Goal: Transaction & Acquisition: Purchase product/service

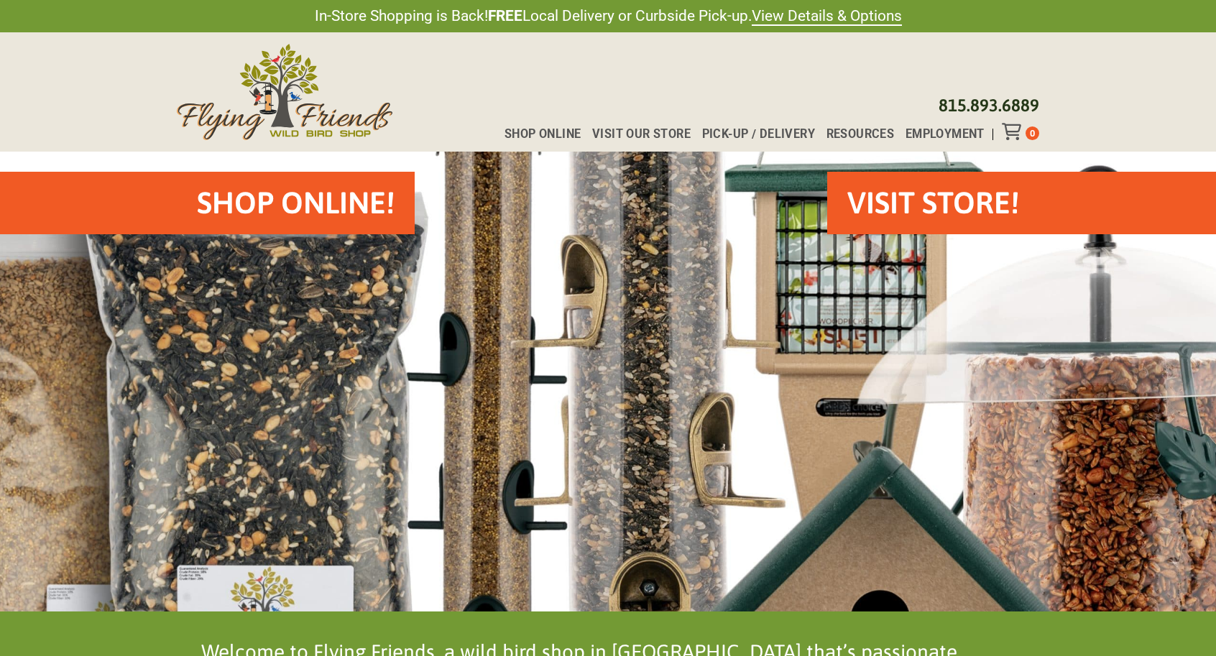
click at [250, 209] on h2 "Shop Online!" at bounding box center [296, 203] width 198 height 42
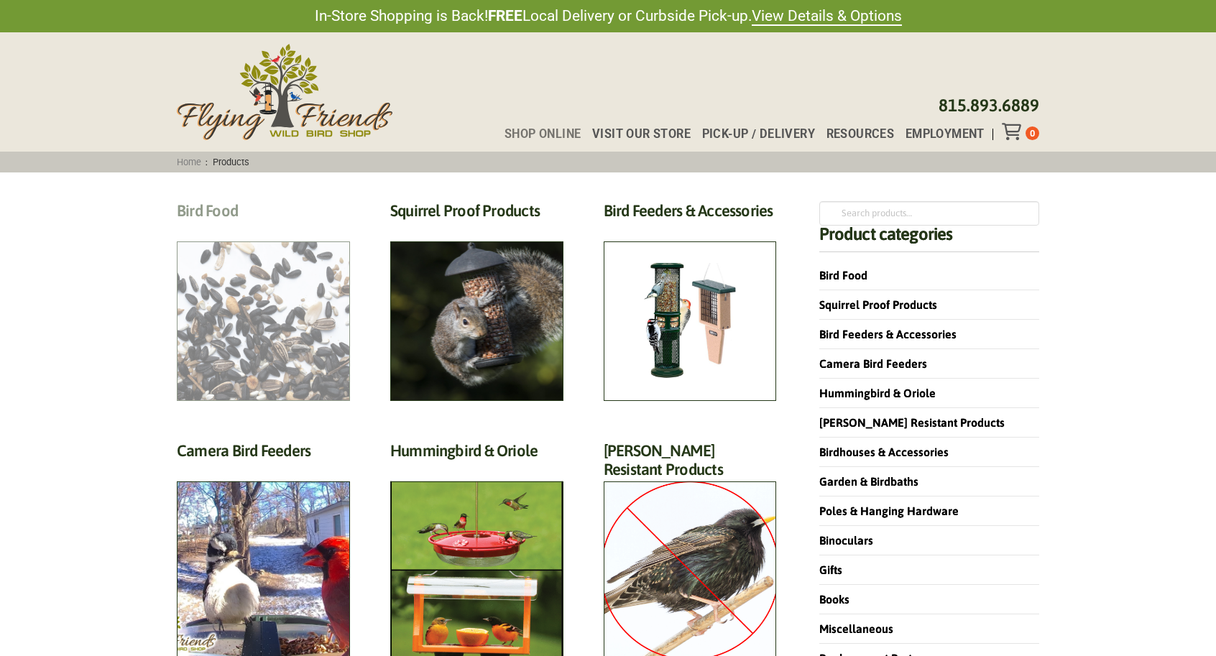
click at [236, 228] on h2 "Bird Food (70)" at bounding box center [263, 214] width 173 height 27
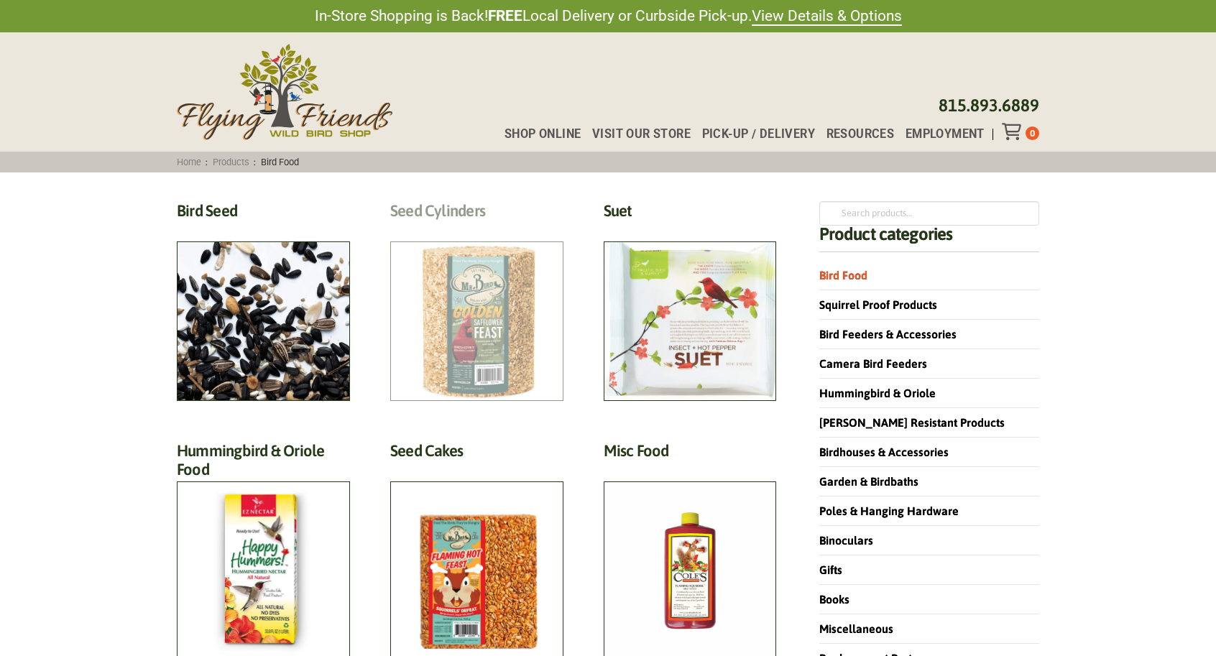
click at [483, 228] on h2 "Seed Cylinders (9)" at bounding box center [476, 214] width 173 height 27
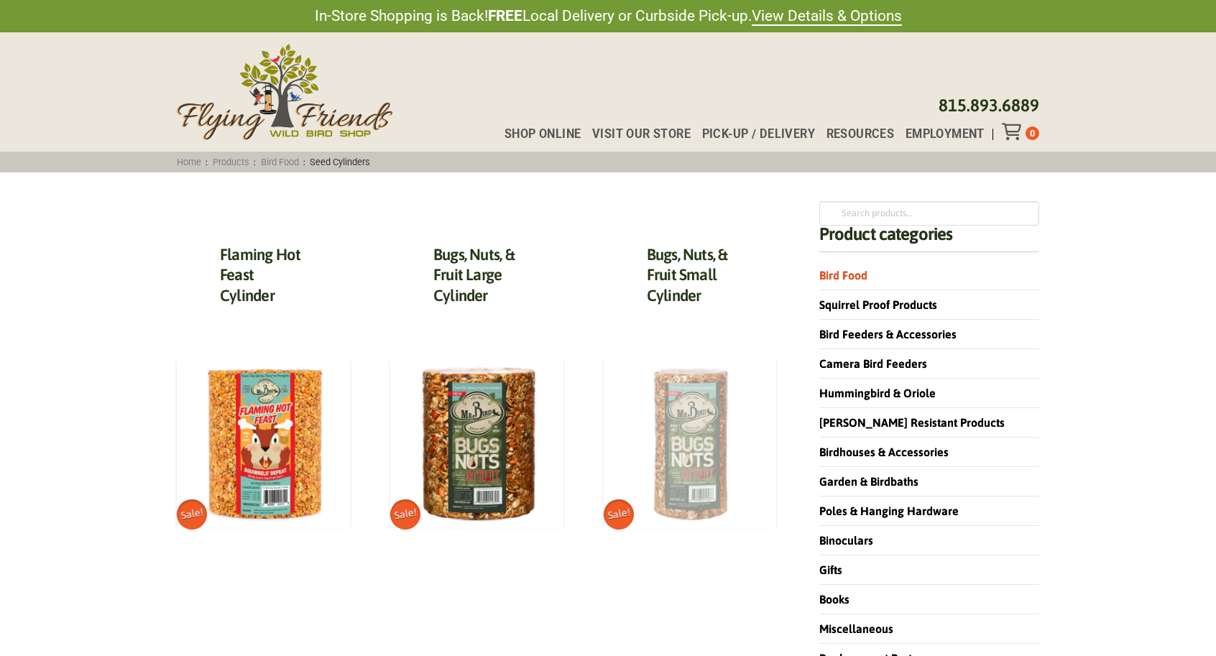
click at [694, 432] on img at bounding box center [690, 442] width 173 height 173
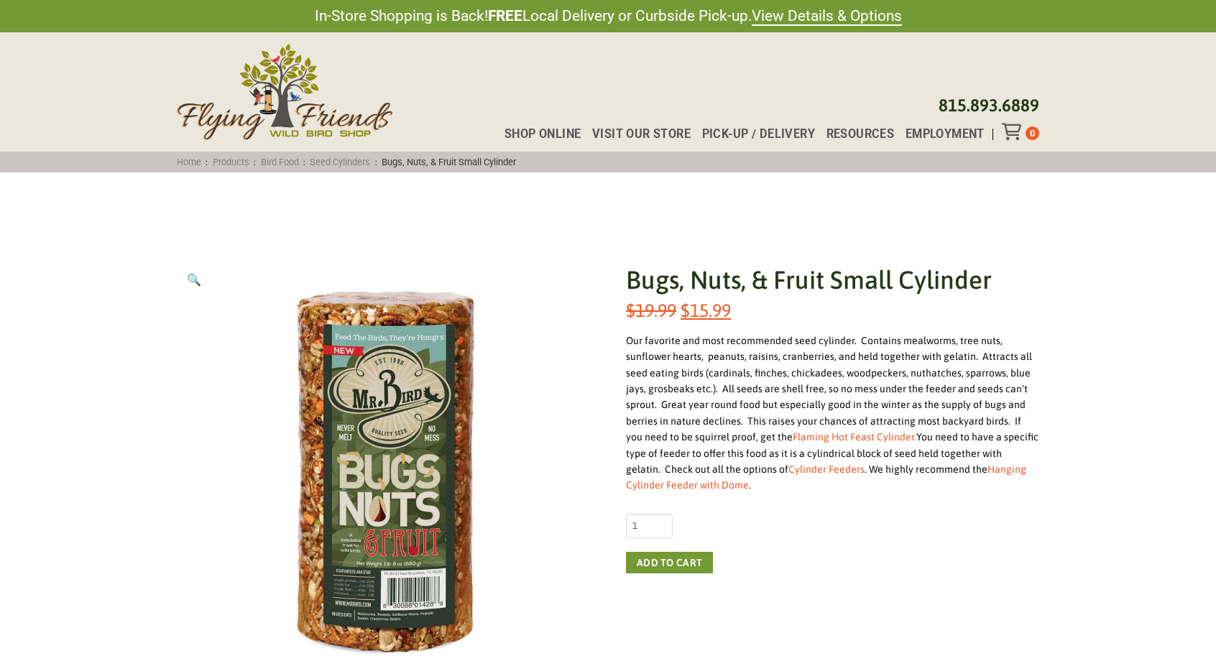
click at [694, 432] on div "Our favorite and most recommended seed cylinder. Contains mealworms, tree nuts,…" at bounding box center [832, 413] width 413 height 161
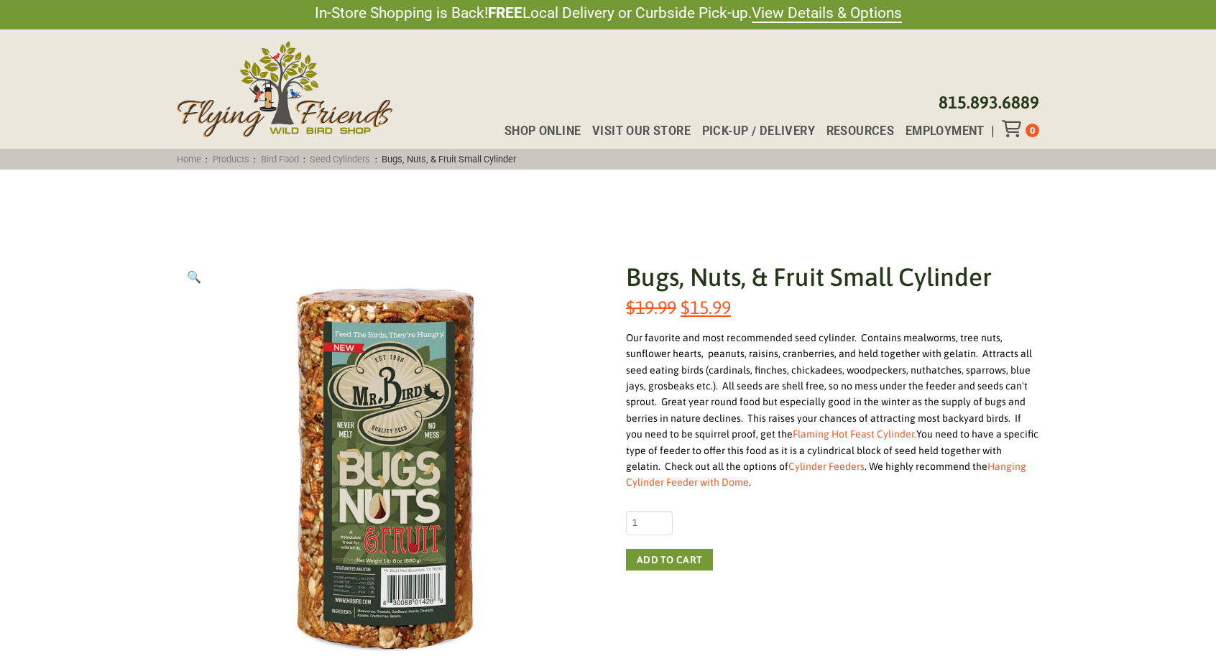
click at [694, 432] on div "Our favorite and most recommended seed cylinder. Contains mealworms, tree nuts,…" at bounding box center [832, 410] width 413 height 161
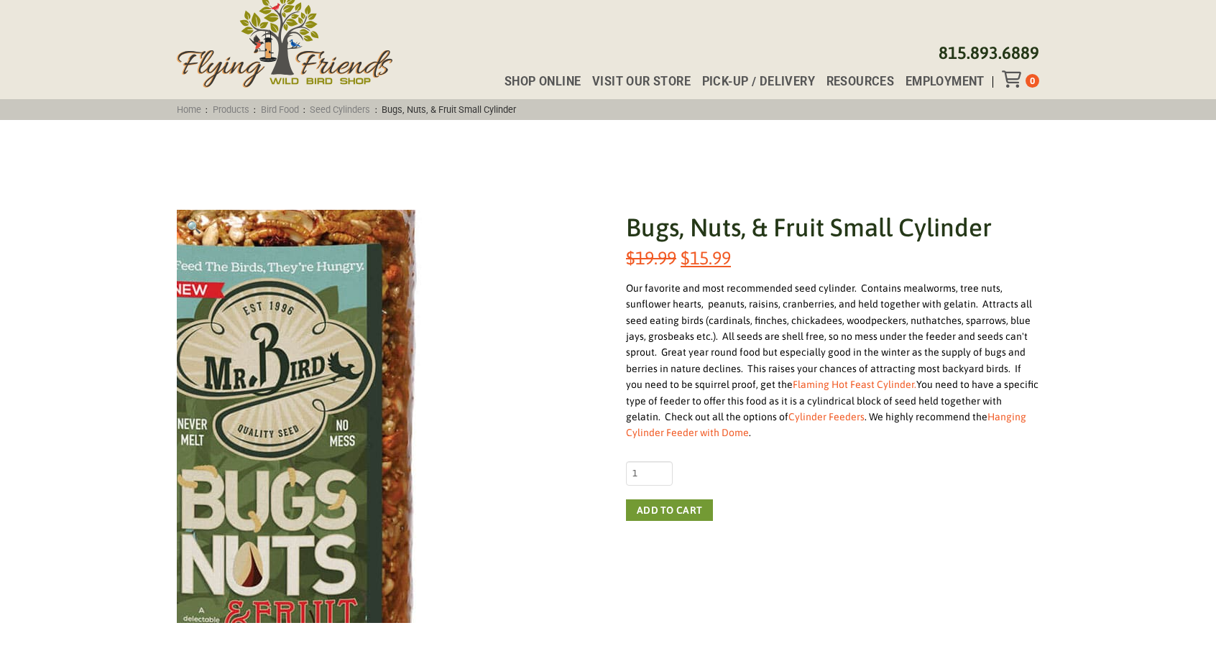
scroll to position [54, 0]
